Goal: Information Seeking & Learning: Learn about a topic

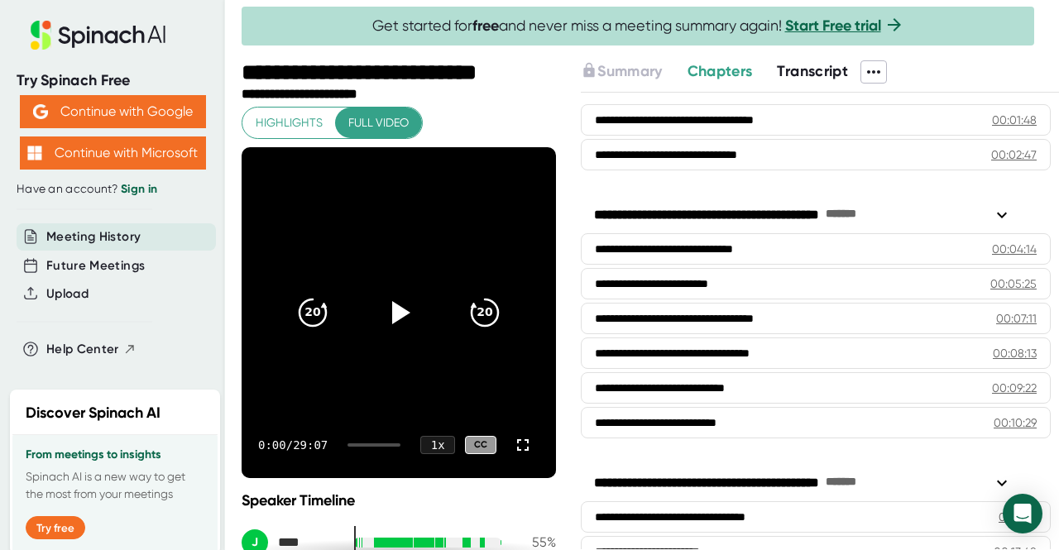
scroll to position [263, 0]
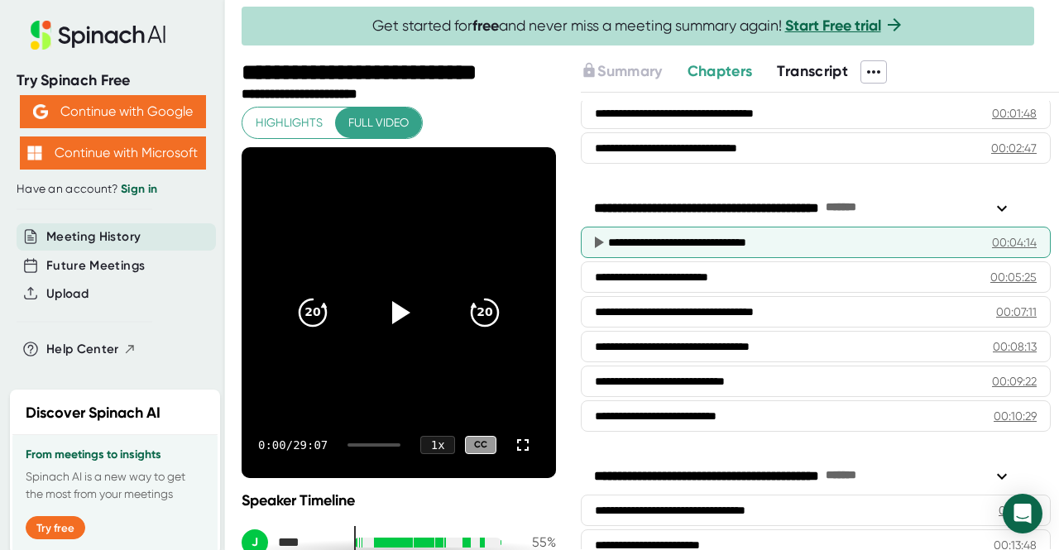
click at [992, 236] on div "00:04:14" at bounding box center [1014, 242] width 45 height 17
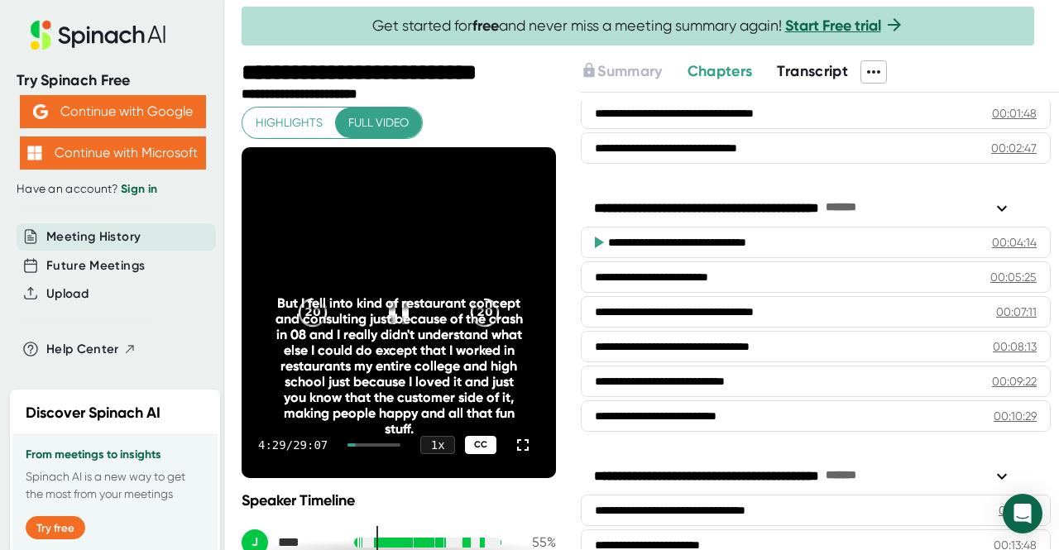
click at [465, 449] on div "CC" at bounding box center [480, 445] width 31 height 19
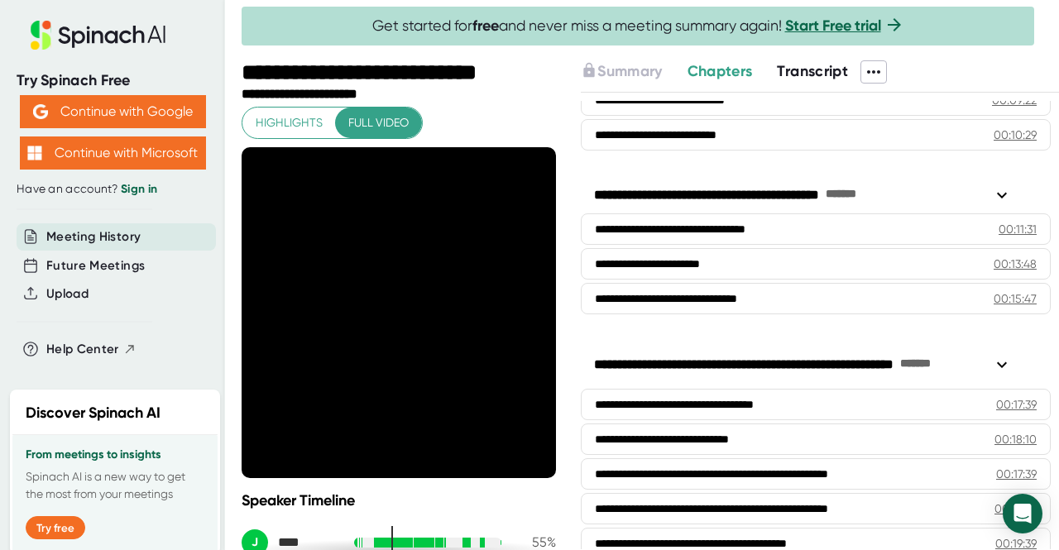
scroll to position [543, 0]
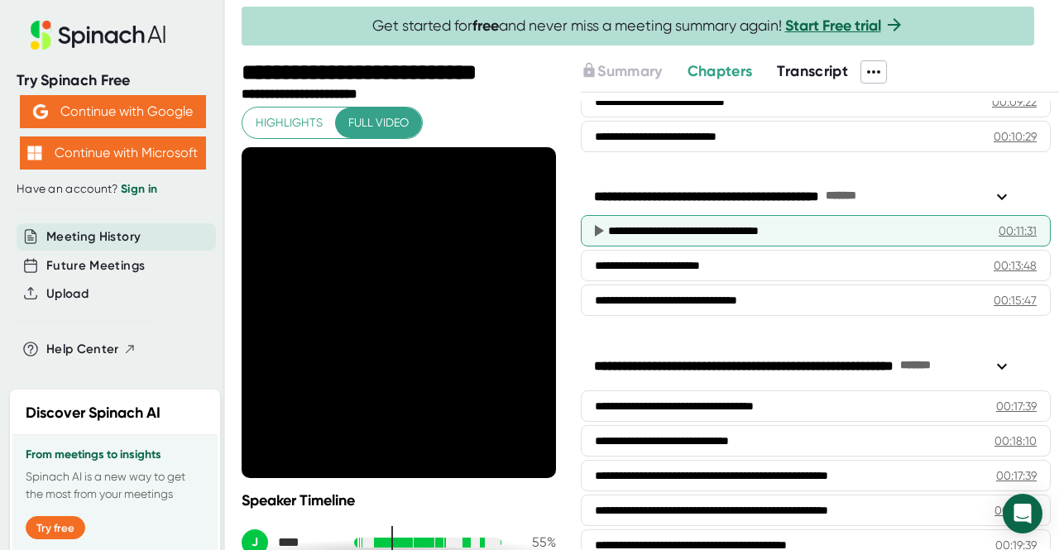
click at [669, 223] on div "**********" at bounding box center [784, 231] width 352 height 17
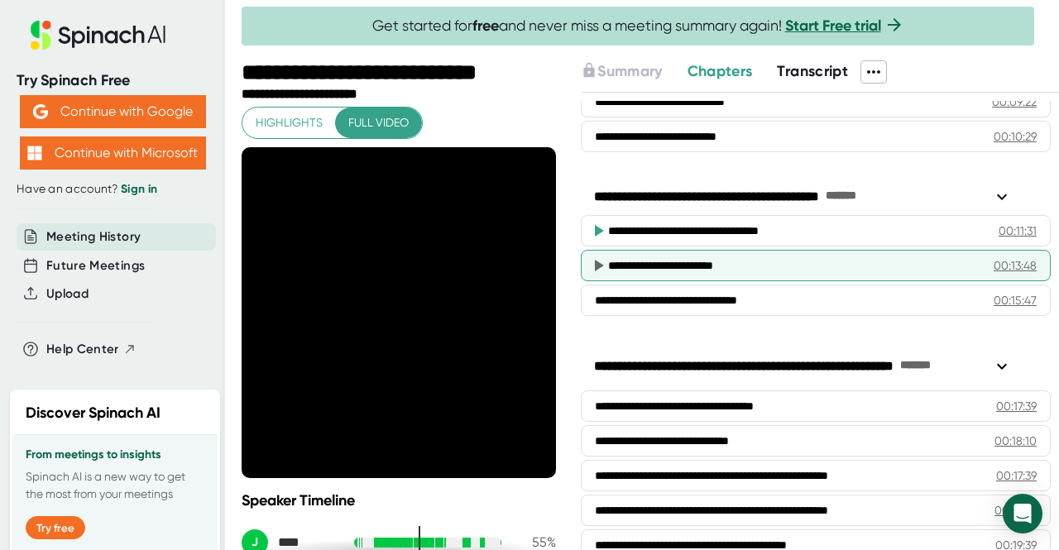
click at [601, 266] on icon at bounding box center [598, 266] width 20 height 20
